Goal: Information Seeking & Learning: Learn about a topic

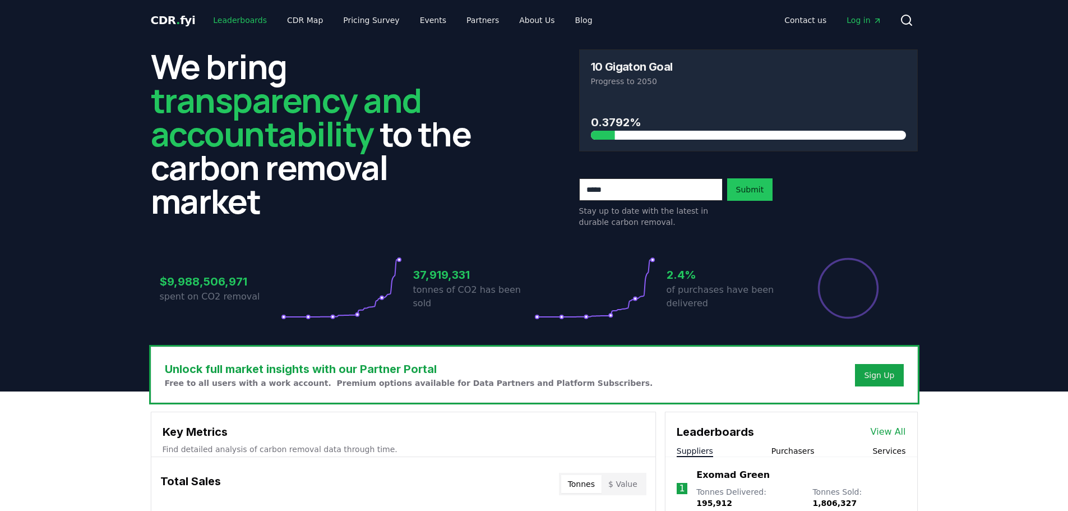
click at [248, 21] on link "Leaderboards" at bounding box center [240, 20] width 72 height 20
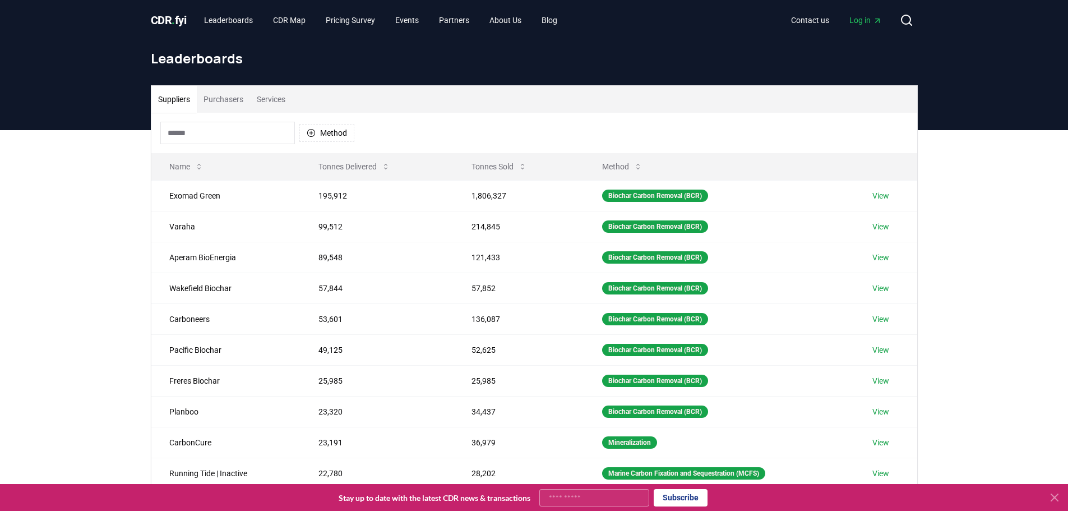
click at [215, 94] on button "Purchasers" at bounding box center [223, 99] width 53 height 27
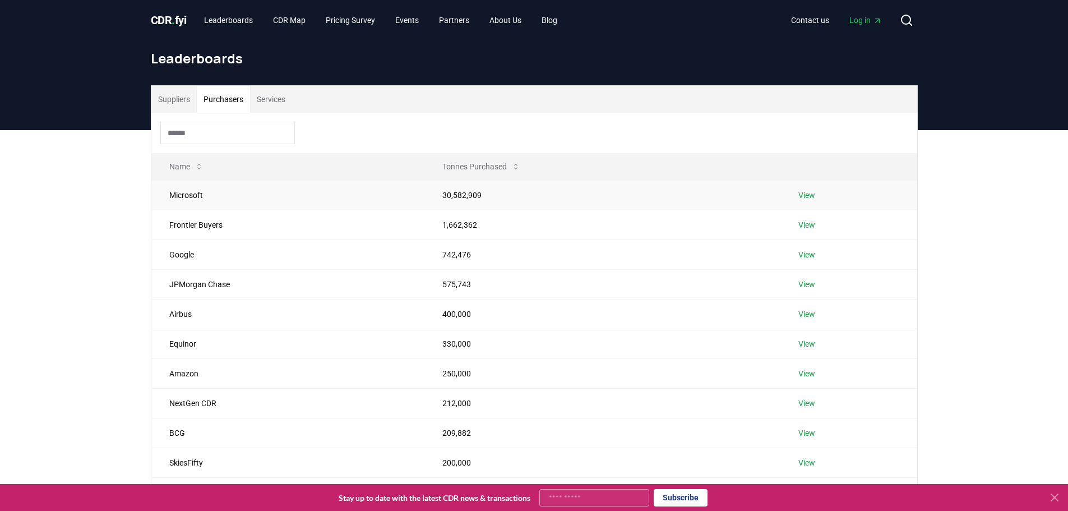
click at [562, 197] on td "30,582,909" at bounding box center [602, 195] width 356 height 30
click at [445, 196] on td "30,582,909" at bounding box center [602, 195] width 356 height 30
click at [852, 21] on span "Log in" at bounding box center [865, 20] width 33 height 11
